Goal: Task Accomplishment & Management: Manage account settings

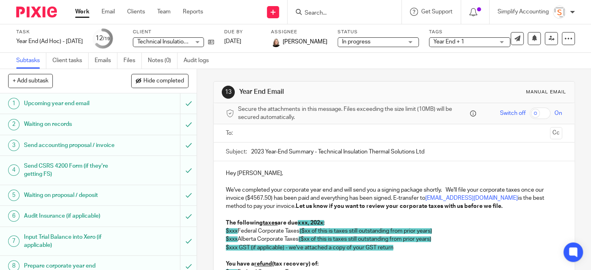
click at [322, 12] on input "Search" at bounding box center [340, 13] width 73 height 7
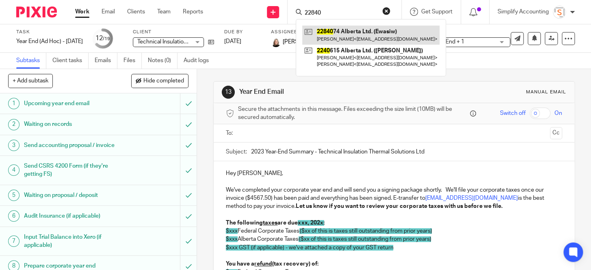
type input "22840"
click at [349, 33] on link at bounding box center [370, 35] width 137 height 19
click at [339, 35] on link at bounding box center [370, 35] width 137 height 19
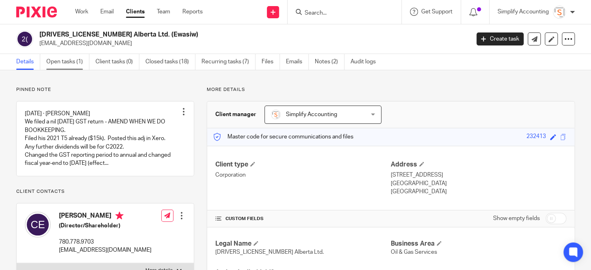
click at [66, 59] on link "Open tasks (1)" at bounding box center [67, 62] width 43 height 16
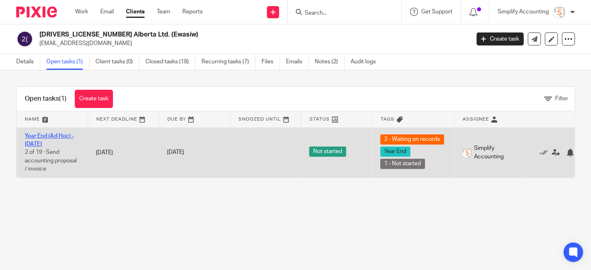
click at [44, 138] on link "Year End (Ad Hoc) - July 2025" at bounding box center [49, 140] width 49 height 14
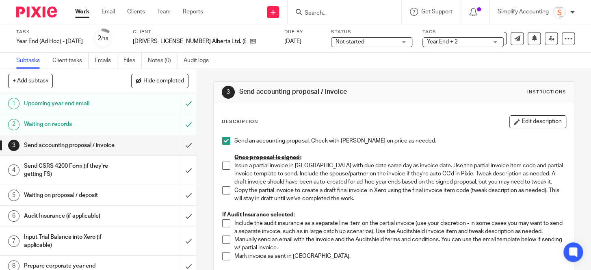
scroll to position [37, 0]
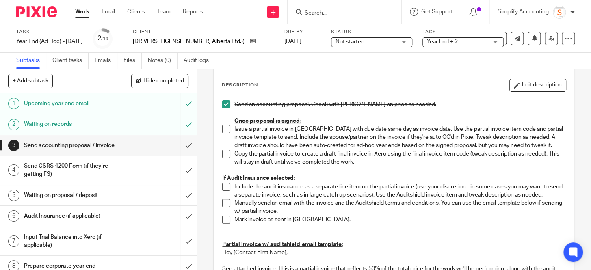
click at [224, 127] on span at bounding box center [226, 129] width 8 height 8
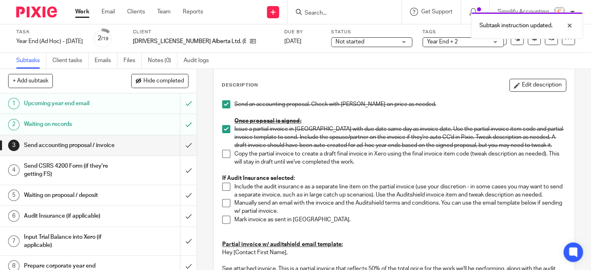
click at [224, 127] on span at bounding box center [226, 129] width 8 height 8
click at [224, 126] on span at bounding box center [226, 129] width 8 height 8
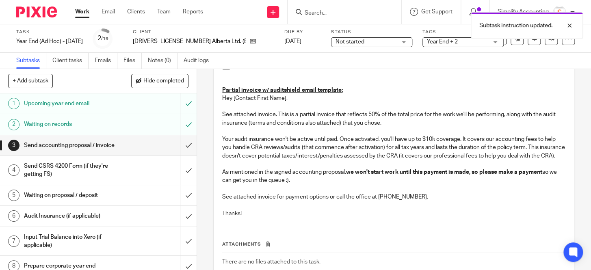
scroll to position [149, 0]
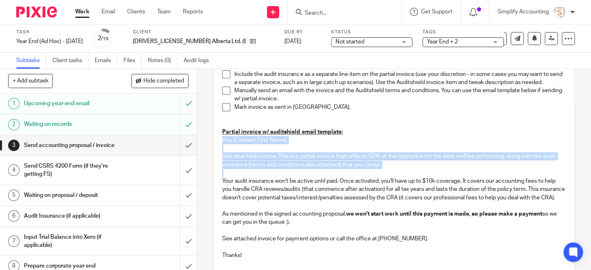
drag, startPoint x: 219, startPoint y: 147, endPoint x: 283, endPoint y: 180, distance: 72.2
click at [283, 180] on div "Send an accounting proposal. Check with Shawn on price as needed. Once proposal…" at bounding box center [394, 125] width 352 height 282
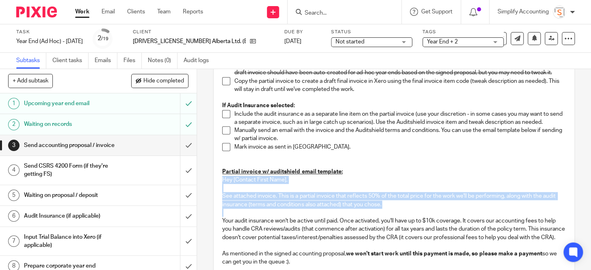
scroll to position [111, 0]
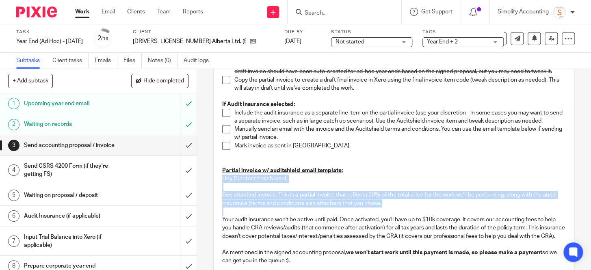
click at [81, 9] on link "Work" at bounding box center [82, 12] width 14 height 8
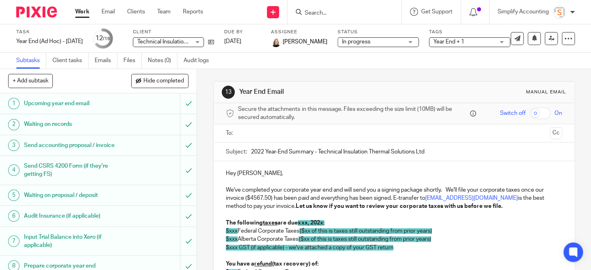
click at [299, 8] on div at bounding box center [343, 12] width 95 height 10
click at [313, 10] on input "Search" at bounding box center [340, 13] width 73 height 7
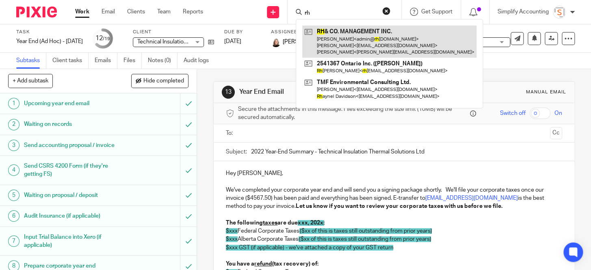
type input "rh"
click at [333, 38] on link at bounding box center [389, 42] width 174 height 32
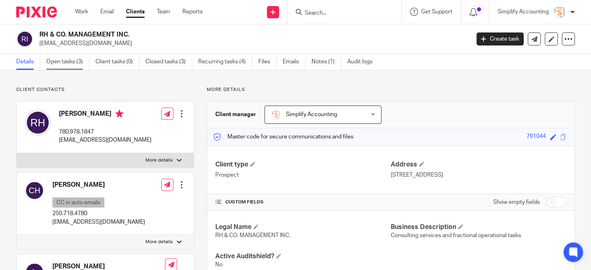
click at [63, 62] on link "Open tasks (3)" at bounding box center [67, 62] width 43 height 16
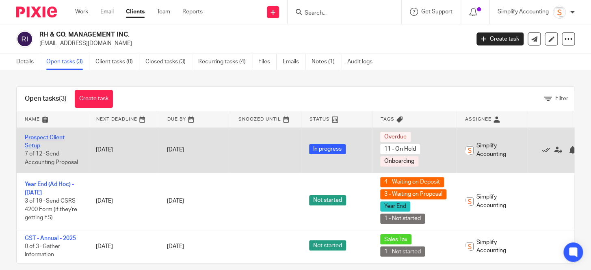
click at [30, 146] on link "Prospect Client Setup" at bounding box center [45, 142] width 40 height 14
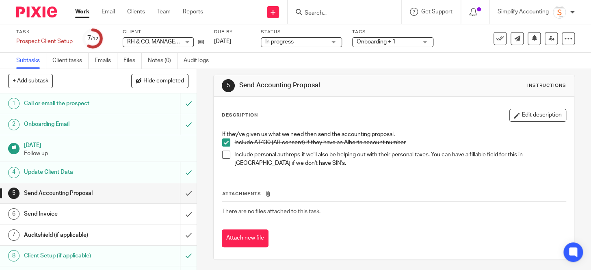
scroll to position [8, 0]
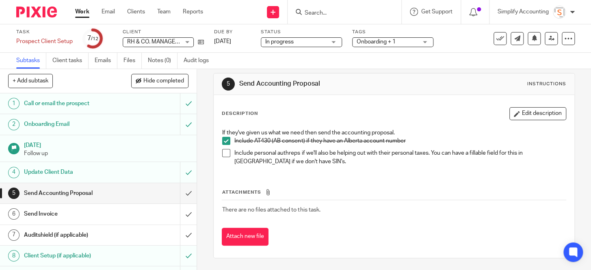
click at [97, 214] on h1 "Send Invoice" at bounding box center [73, 214] width 99 height 12
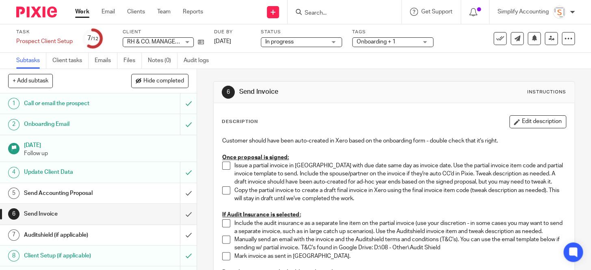
click at [223, 167] on span at bounding box center [226, 166] width 8 height 8
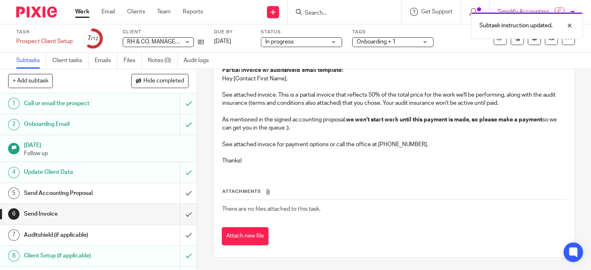
scroll to position [211, 0]
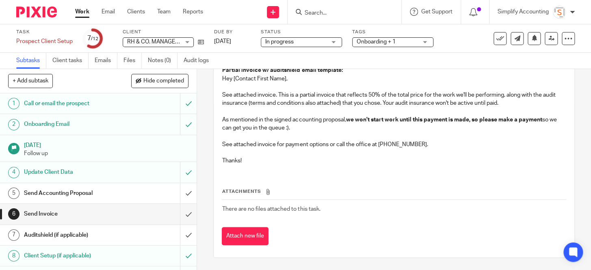
click at [101, 195] on h1 "Send Accounting Proposal" at bounding box center [73, 193] width 99 height 12
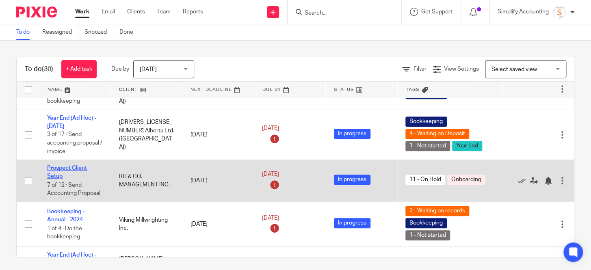
scroll to position [258, 0]
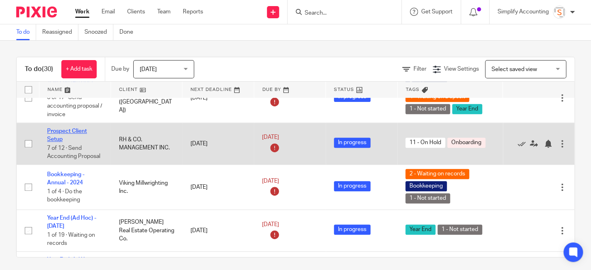
click at [76, 128] on link "Prospect Client Setup" at bounding box center [67, 135] width 40 height 14
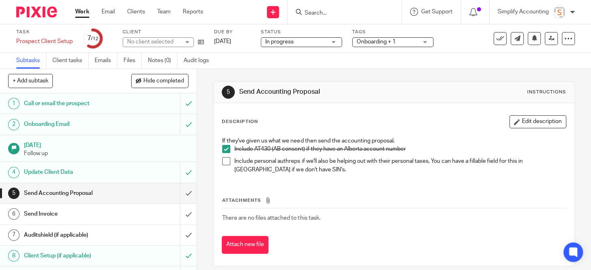
click at [316, 45] on span "In progress" at bounding box center [295, 42] width 61 height 9
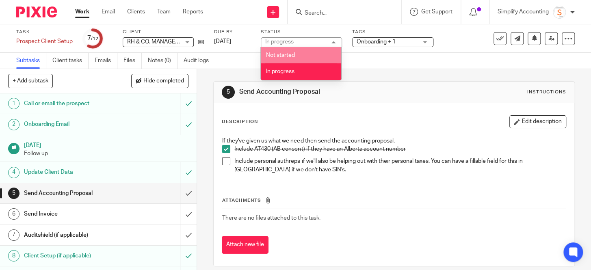
click at [299, 41] on div "In progress In progress" at bounding box center [301, 42] width 81 height 10
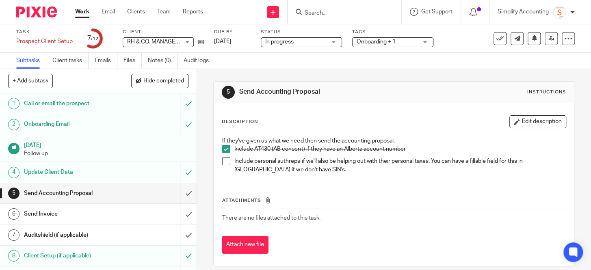
click at [381, 43] on span "Onboarding + 1" at bounding box center [376, 42] width 39 height 6
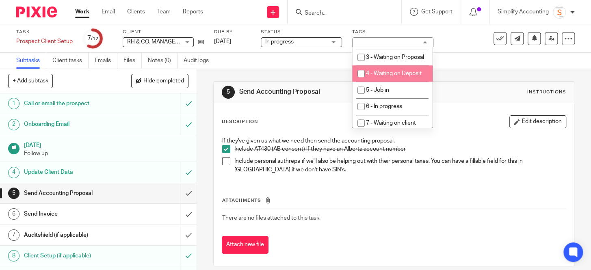
scroll to position [258, 0]
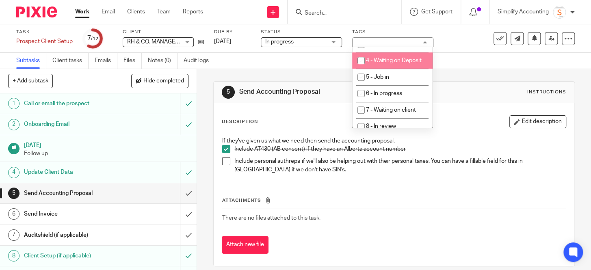
click at [362, 68] on input "checkbox" at bounding box center [361, 60] width 15 height 15
checkbox input "true"
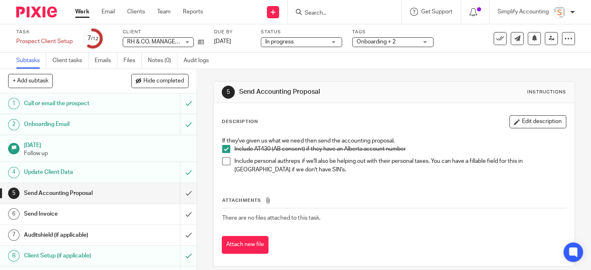
click at [452, 65] on div "Subtasks Client tasks Emails Files Notes (0) Audit logs" at bounding box center [295, 61] width 591 height 16
click at [316, 10] on input "Search" at bounding box center [340, 13] width 73 height 7
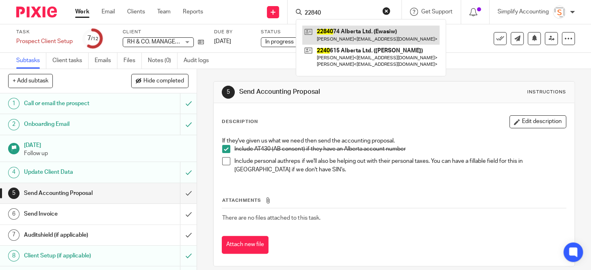
type input "22840"
click at [339, 33] on link at bounding box center [370, 35] width 137 height 19
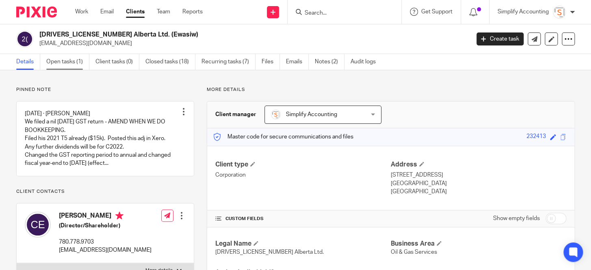
click at [55, 59] on link "Open tasks (1)" at bounding box center [67, 62] width 43 height 16
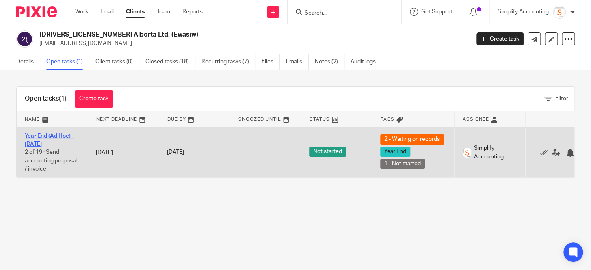
click at [48, 135] on link "Year End (Ad Hoc) - July 2025" at bounding box center [49, 140] width 49 height 14
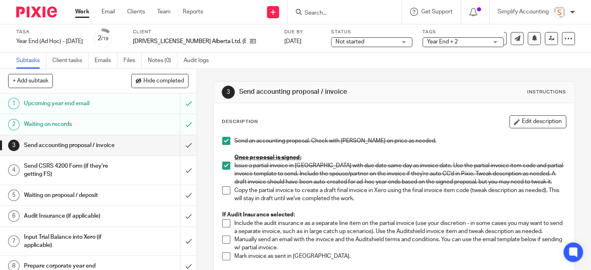
click at [427, 41] on span "Year End + 2" at bounding box center [442, 42] width 31 height 6
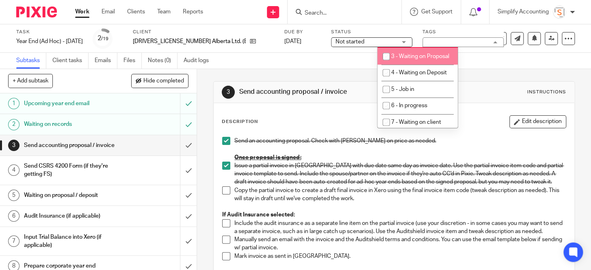
scroll to position [258, 0]
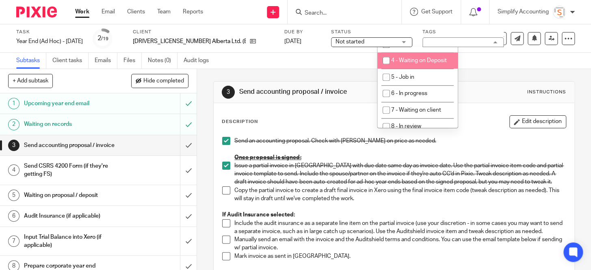
click at [385, 68] on input "checkbox" at bounding box center [386, 60] width 15 height 15
checkbox input "true"
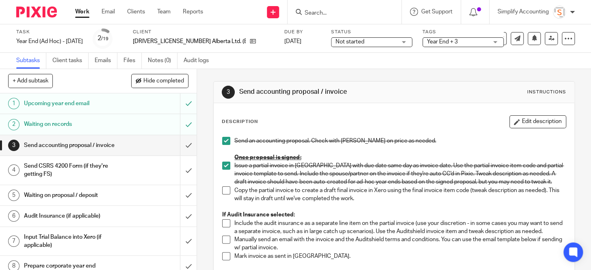
click at [77, 12] on link "Work" at bounding box center [82, 12] width 14 height 8
